Goal: Task Accomplishment & Management: Complete application form

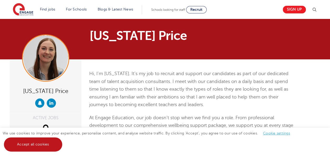
click at [38, 145] on link "Accept all cookies" at bounding box center [33, 144] width 58 height 14
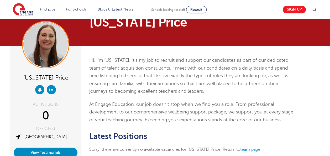
scroll to position [85, 0]
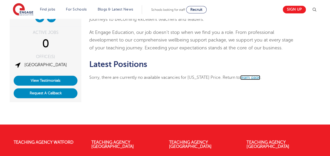
click at [241, 77] on link "team page" at bounding box center [250, 77] width 20 height 5
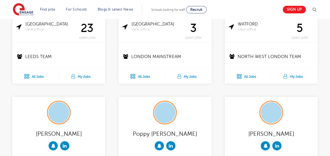
scroll to position [465, 0]
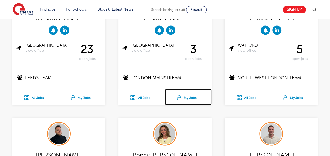
click at [187, 98] on link "My Jobs" at bounding box center [188, 97] width 46 height 16
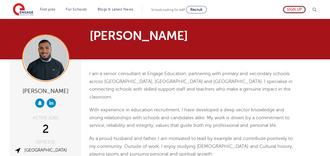
click at [299, 9] on link "Sign up" at bounding box center [293, 10] width 23 height 8
